Goal: Information Seeking & Learning: Learn about a topic

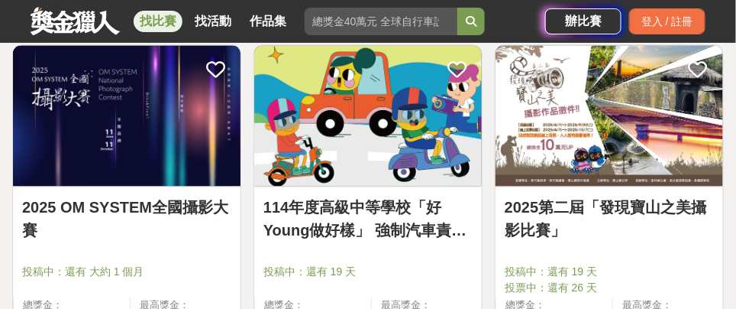
scroll to position [610, 0]
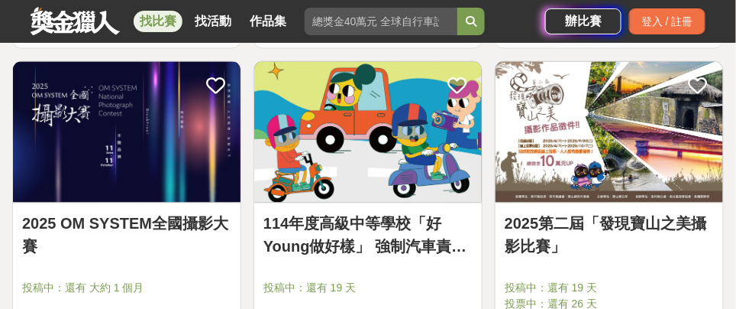
click at [193, 139] on img at bounding box center [127, 132] width 228 height 141
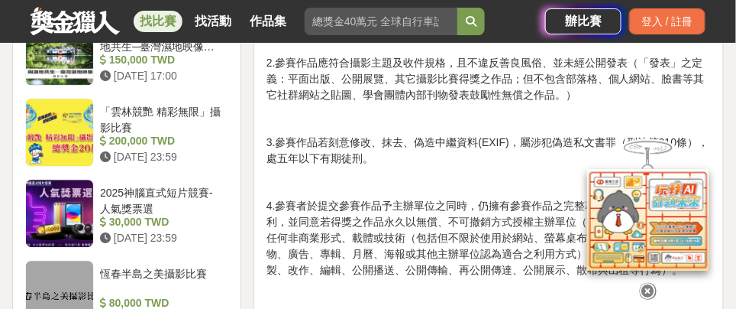
scroll to position [2062, 0]
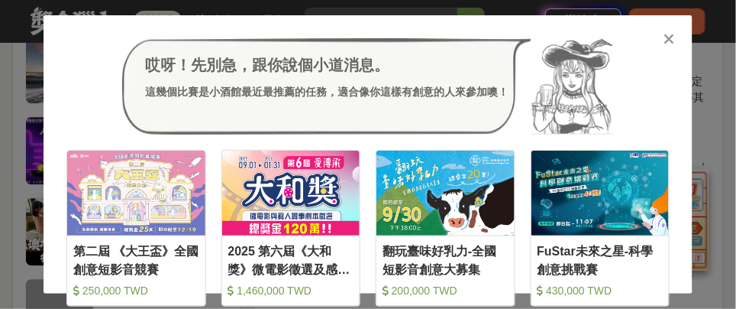
click at [673, 43] on icon at bounding box center [669, 38] width 11 height 15
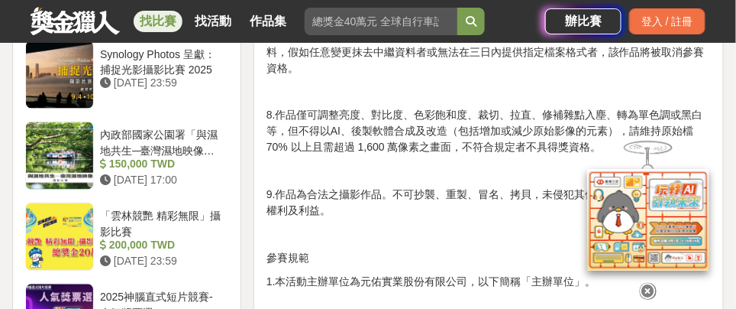
scroll to position [1757, 0]
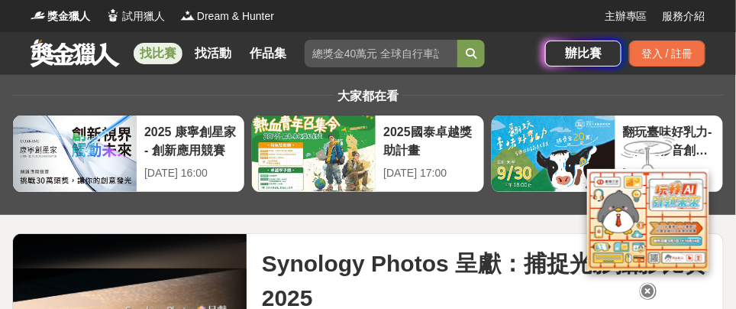
click at [451, 97] on div "大家都在看" at bounding box center [368, 96] width 712 height 18
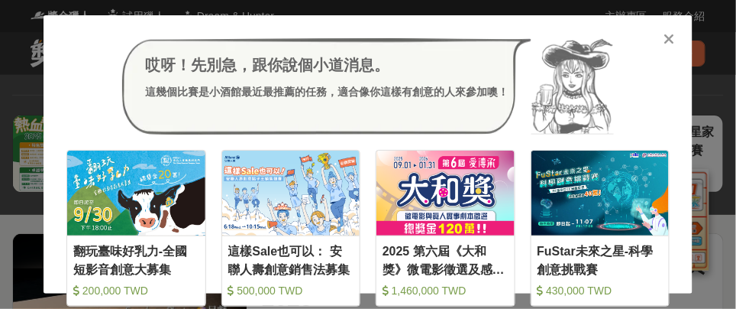
click at [667, 38] on icon at bounding box center [669, 38] width 11 height 15
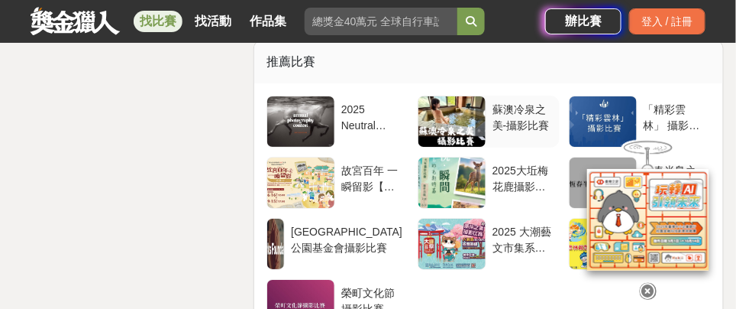
scroll to position [2520, 0]
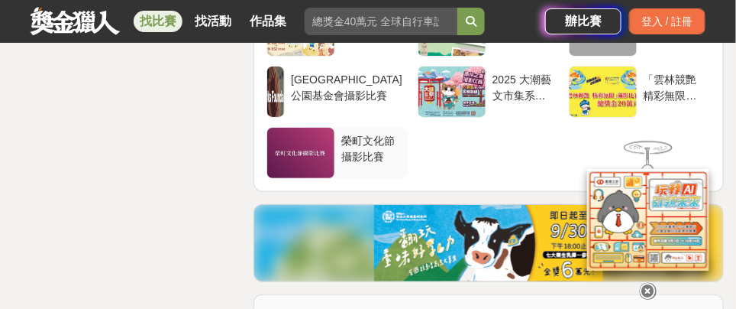
click at [345, 137] on div "榮町文化節攝影比賽" at bounding box center [371, 147] width 61 height 29
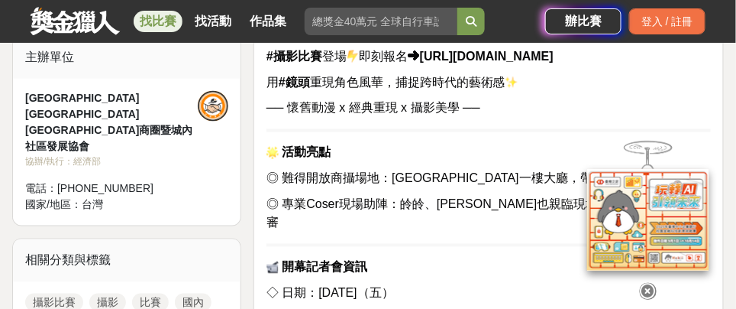
scroll to position [840, 0]
